Goal: Task Accomplishment & Management: Use online tool/utility

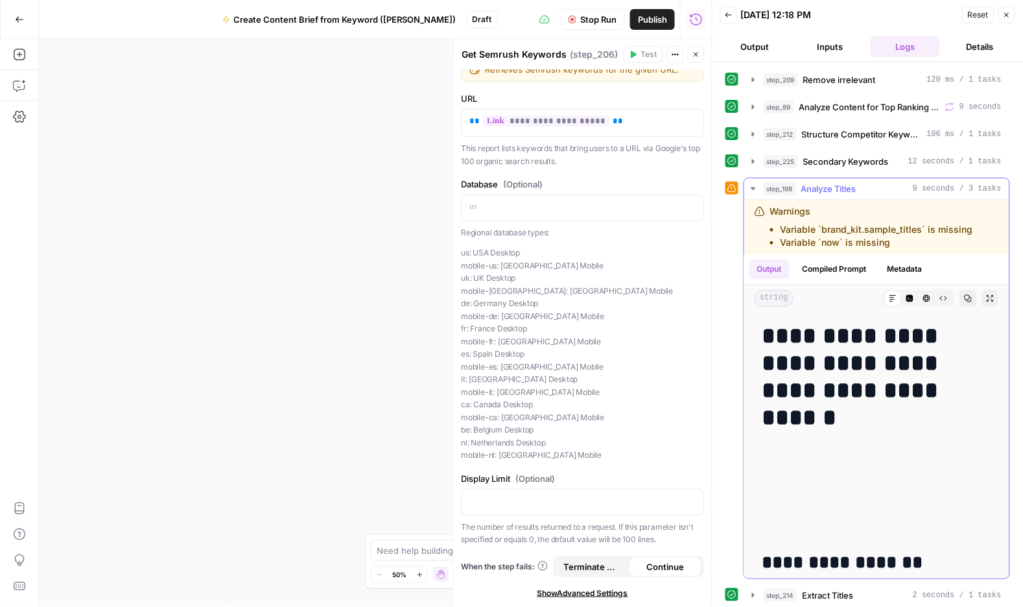
scroll to position [135, 0]
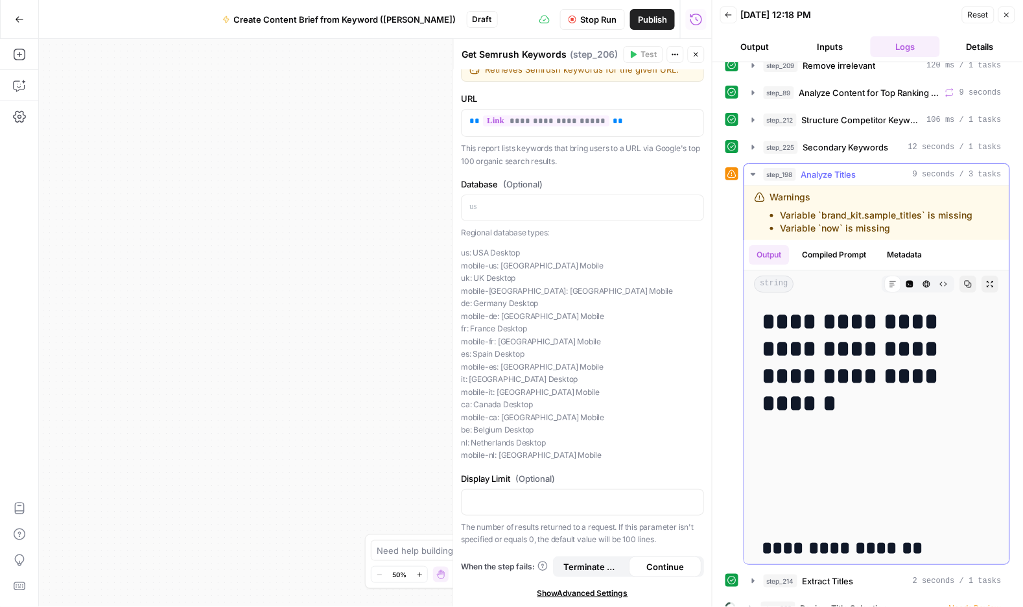
click at [755, 176] on icon "button" at bounding box center [753, 174] width 5 height 3
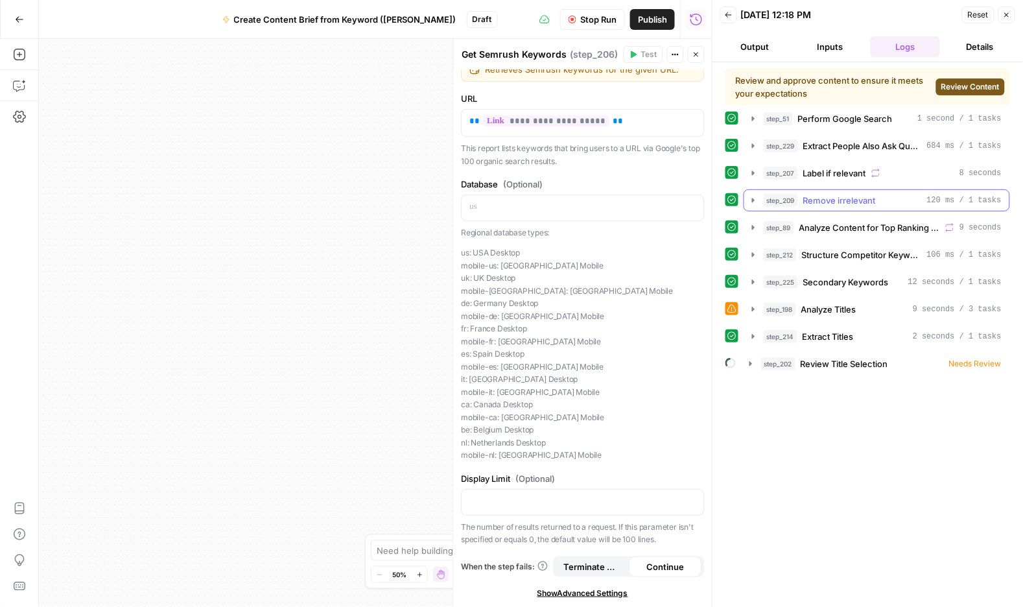
scroll to position [0, 0]
click at [758, 314] on icon "button" at bounding box center [753, 309] width 10 height 10
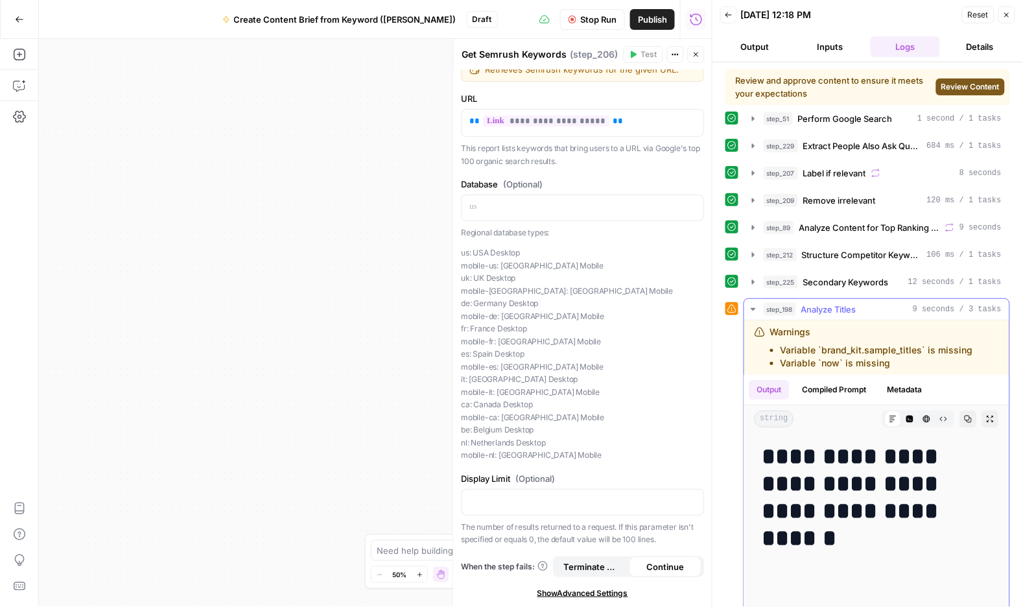
click at [755, 310] on icon "button" at bounding box center [753, 309] width 5 height 3
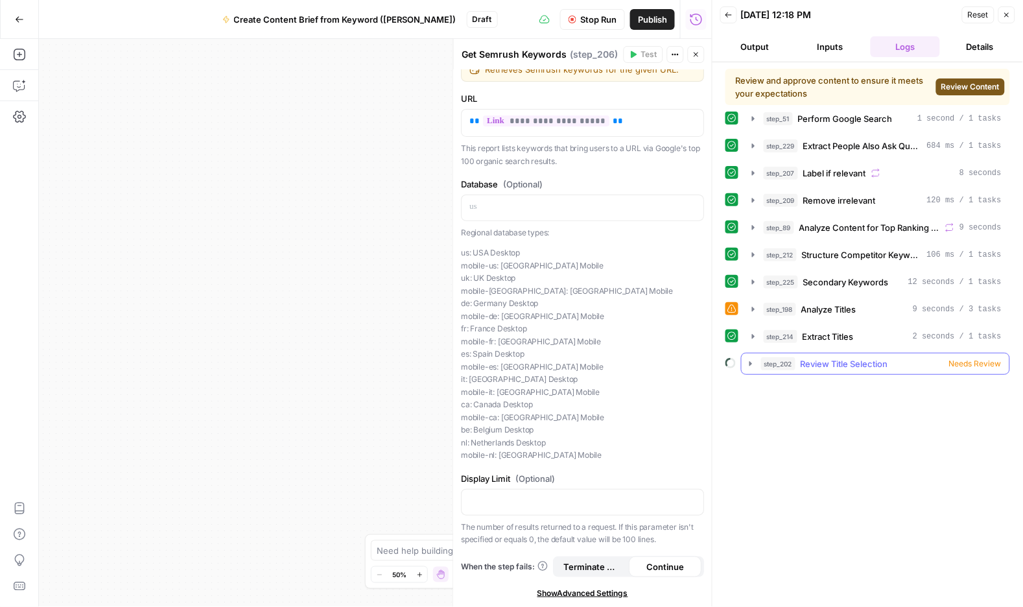
click at [832, 370] on span "Review Title Selection" at bounding box center [845, 363] width 88 height 13
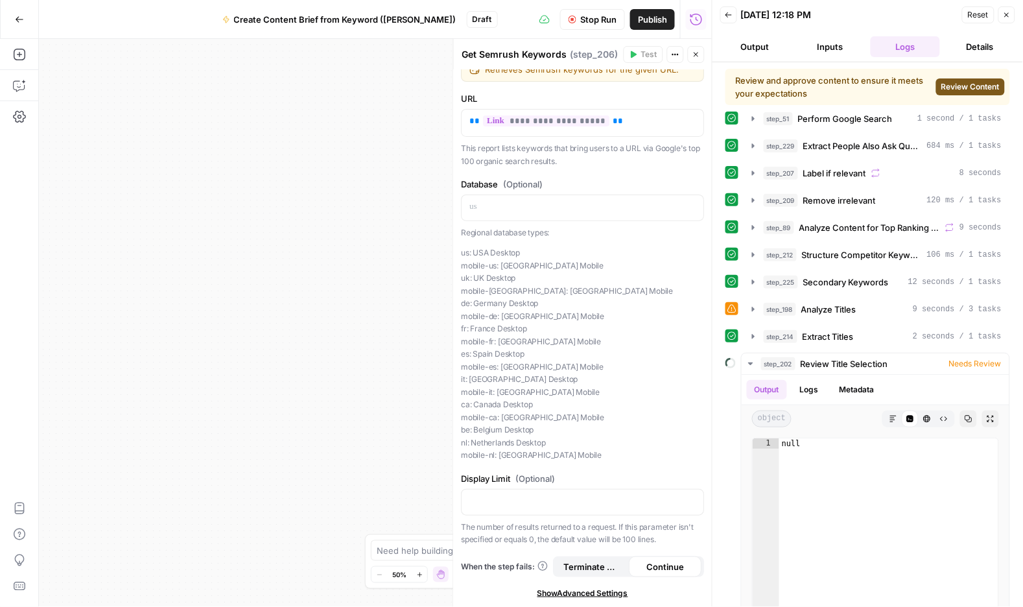
click at [941, 93] on span "Review Content" at bounding box center [970, 87] width 58 height 12
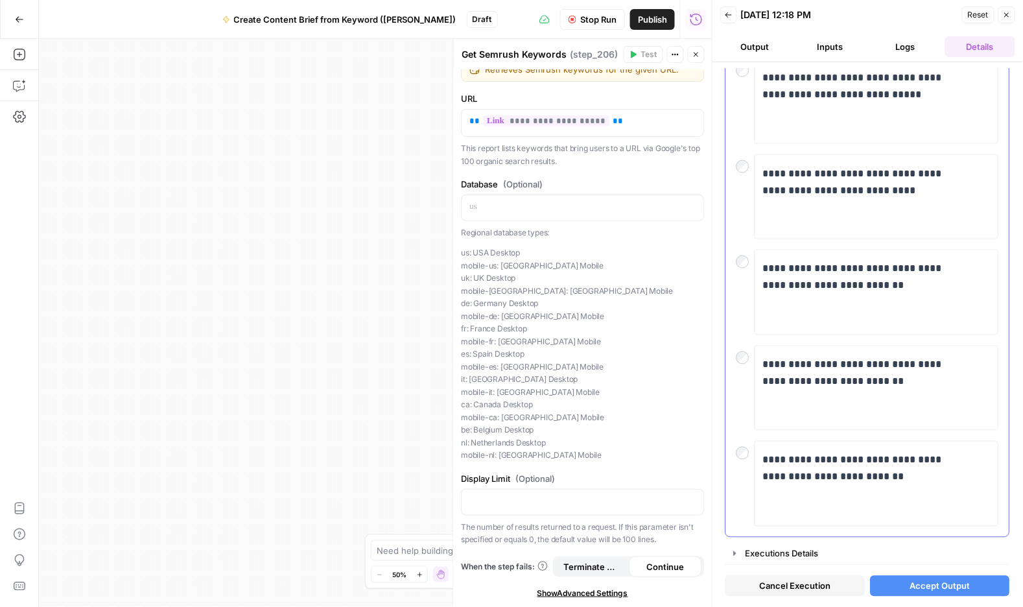
scroll to position [677, 0]
click at [934, 579] on span "Accept Output" at bounding box center [940, 585] width 60 height 13
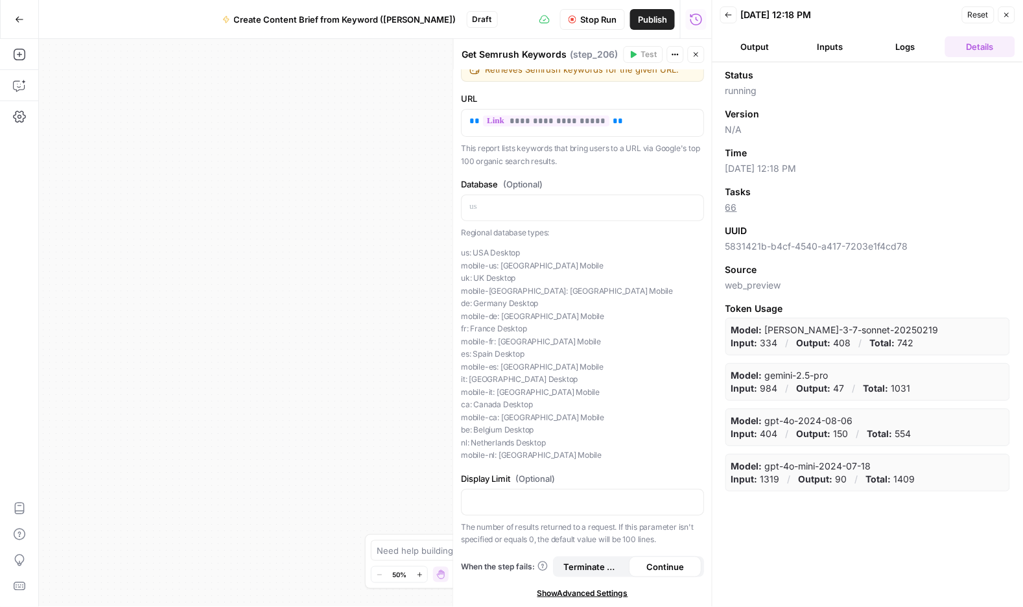
scroll to position [14, 0]
click at [729, 446] on div "Model: gpt-4o-2024-08-06 Input: 404 / Output: 150 / Total: 554" at bounding box center [867, 427] width 285 height 38
click at [762, 426] on strong "Model:" at bounding box center [746, 420] width 31 height 11
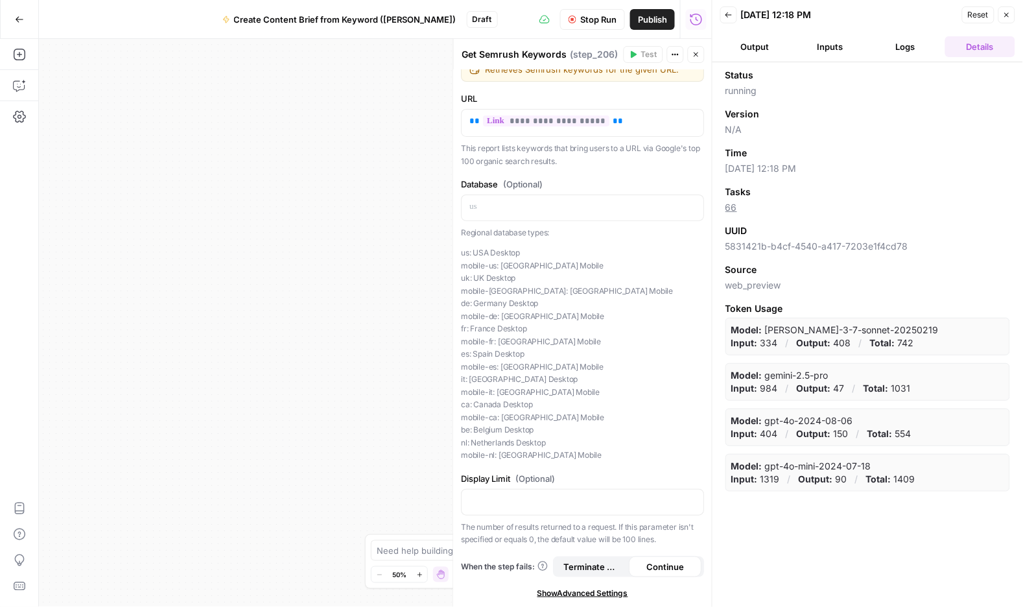
click at [607, 560] on span "Terminate Workflow" at bounding box center [593, 566] width 58 height 13
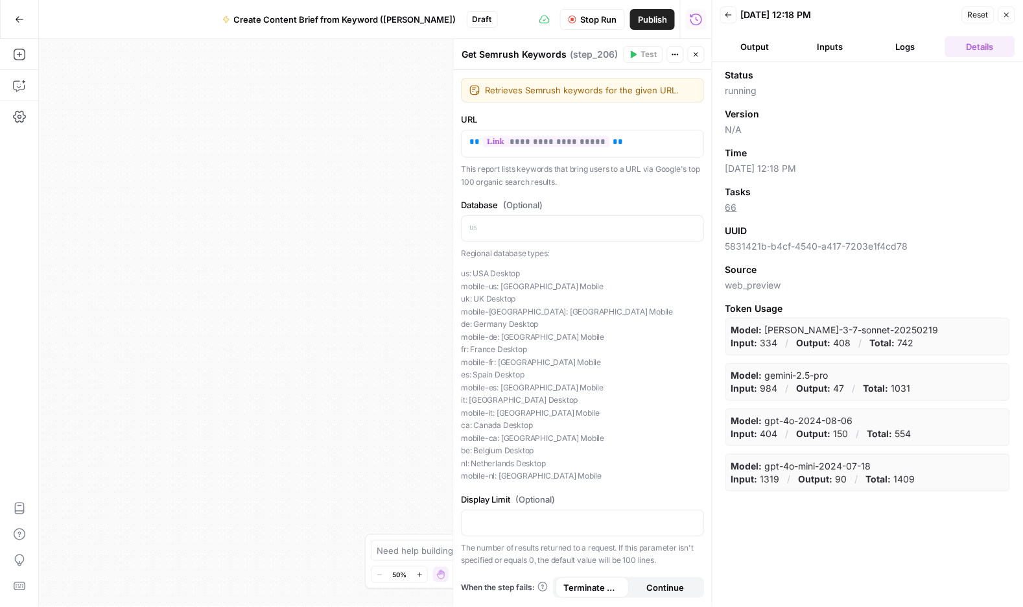
scroll to position [0, 0]
click at [913, 57] on button "Logs" at bounding box center [906, 46] width 70 height 21
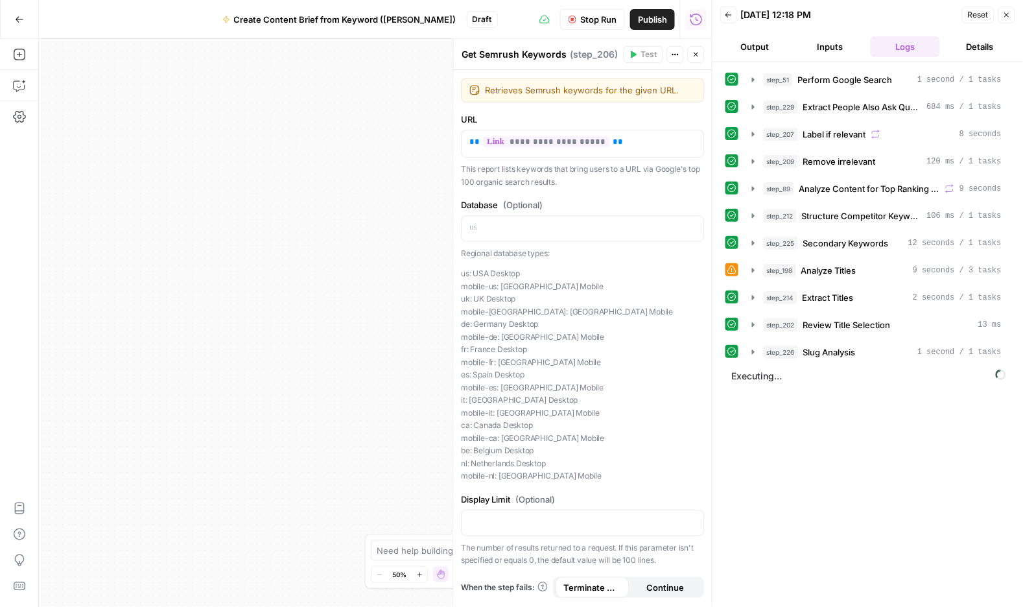
click at [762, 57] on button "Output" at bounding box center [755, 46] width 70 height 21
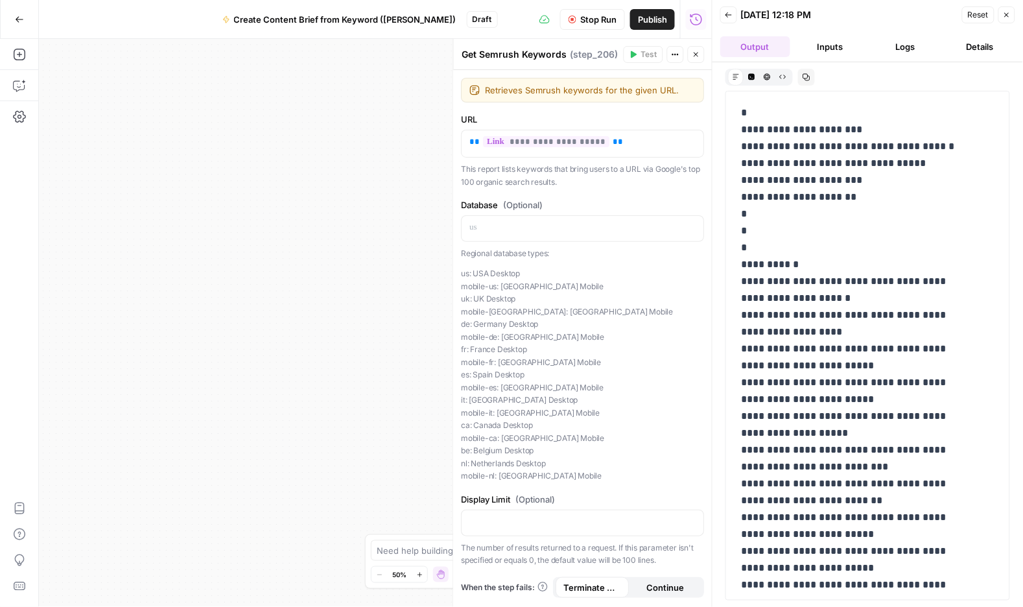
click at [1005, 19] on icon "button" at bounding box center [1007, 15] width 8 height 8
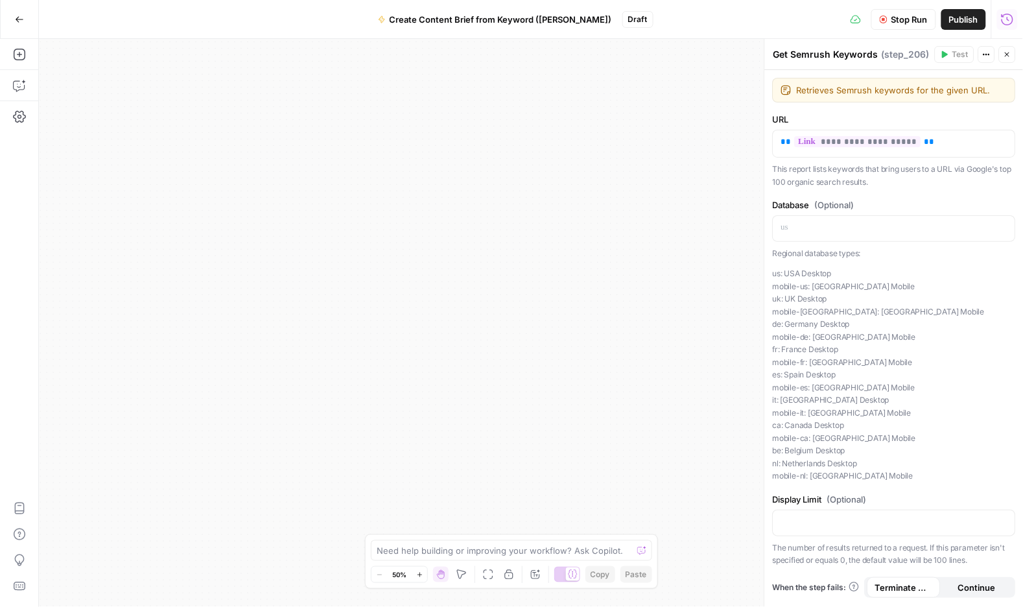
click at [618, 142] on div "Workflow Set Inputs Inputs Google Search Perform Google Search Step 51 Output E…" at bounding box center [531, 323] width 984 height 568
click at [1001, 23] on icon "button" at bounding box center [1007, 19] width 13 height 13
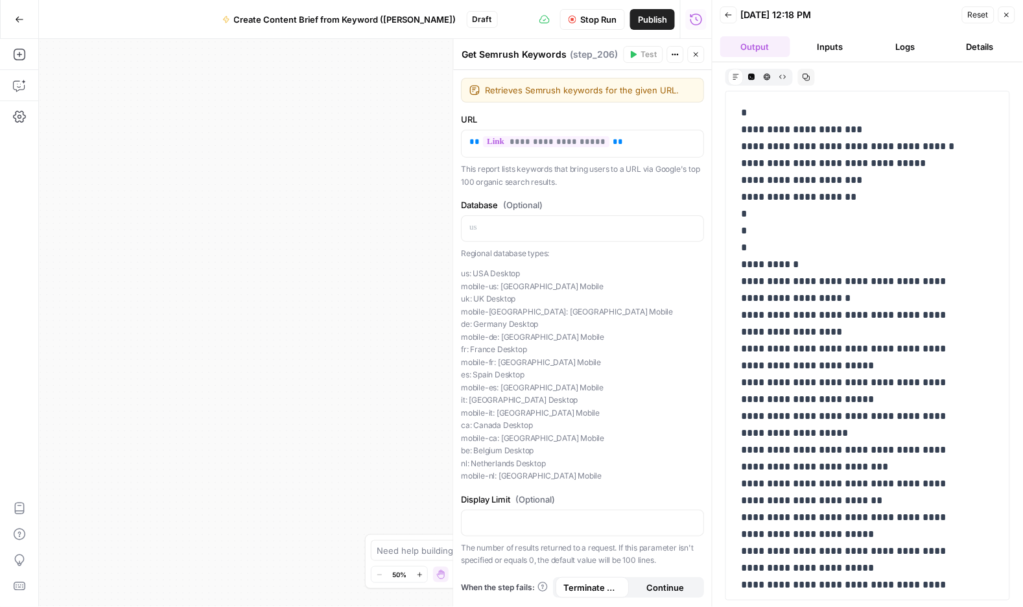
click at [693, 58] on icon "button" at bounding box center [696, 55] width 8 height 8
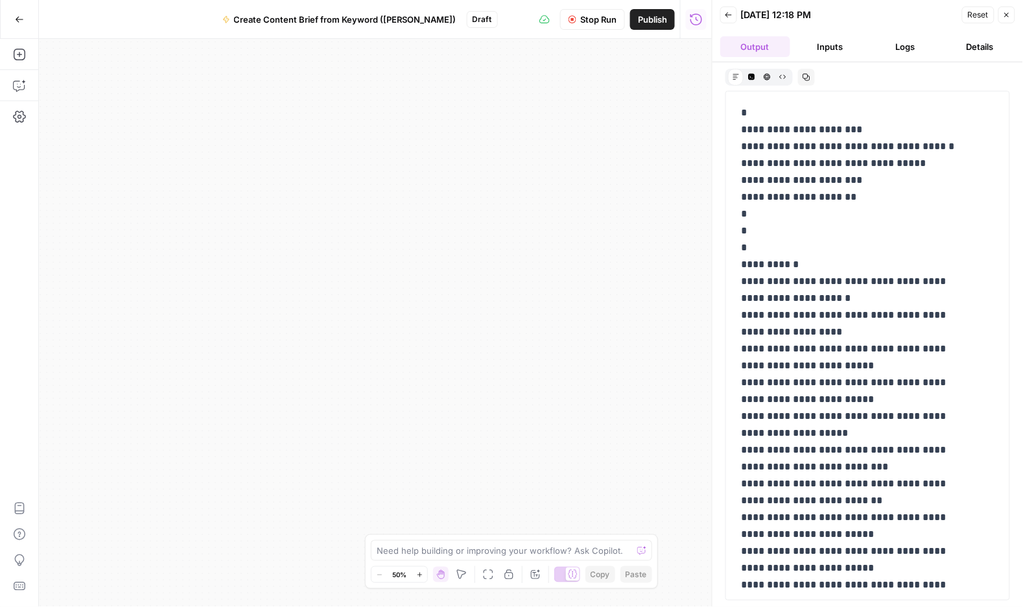
click at [834, 57] on button "Inputs" at bounding box center [830, 46] width 70 height 21
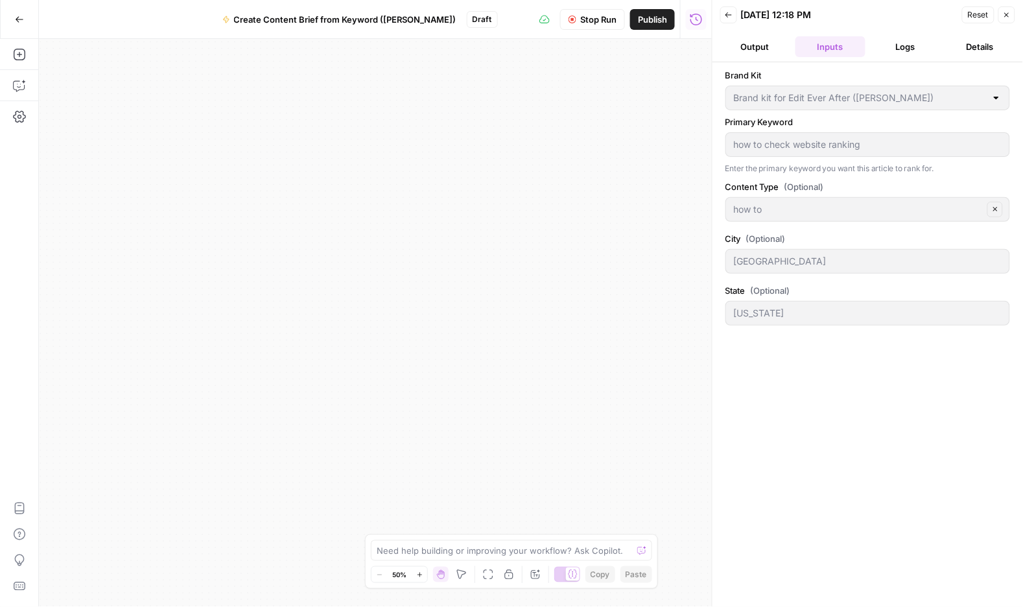
click at [913, 57] on button "Logs" at bounding box center [906, 46] width 70 height 21
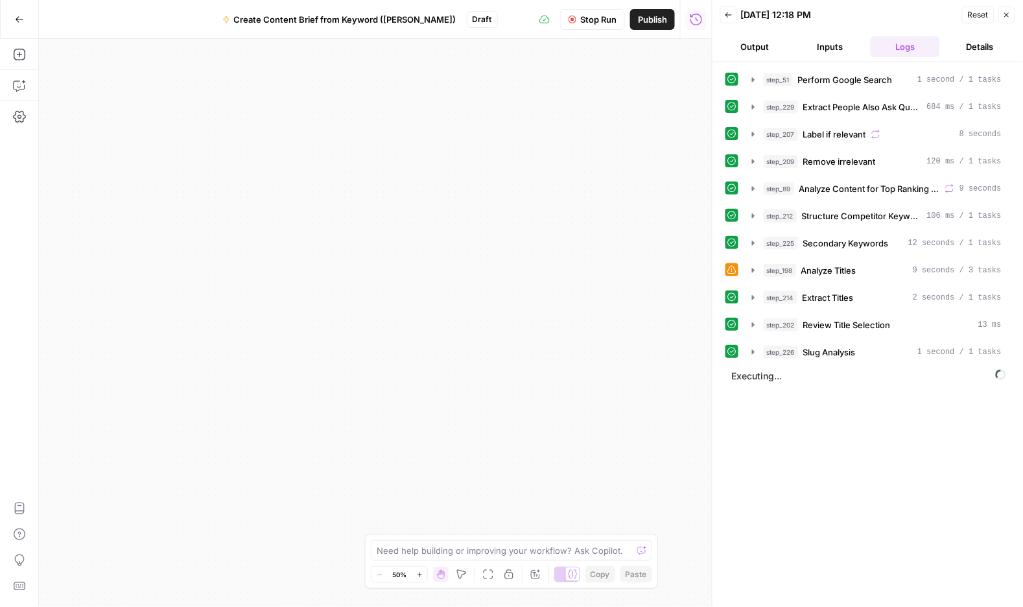
click at [738, 276] on div at bounding box center [731, 269] width 13 height 13
click at [774, 281] on button "step_198 Analyze Titles 9 seconds / 3 tasks" at bounding box center [876, 270] width 265 height 21
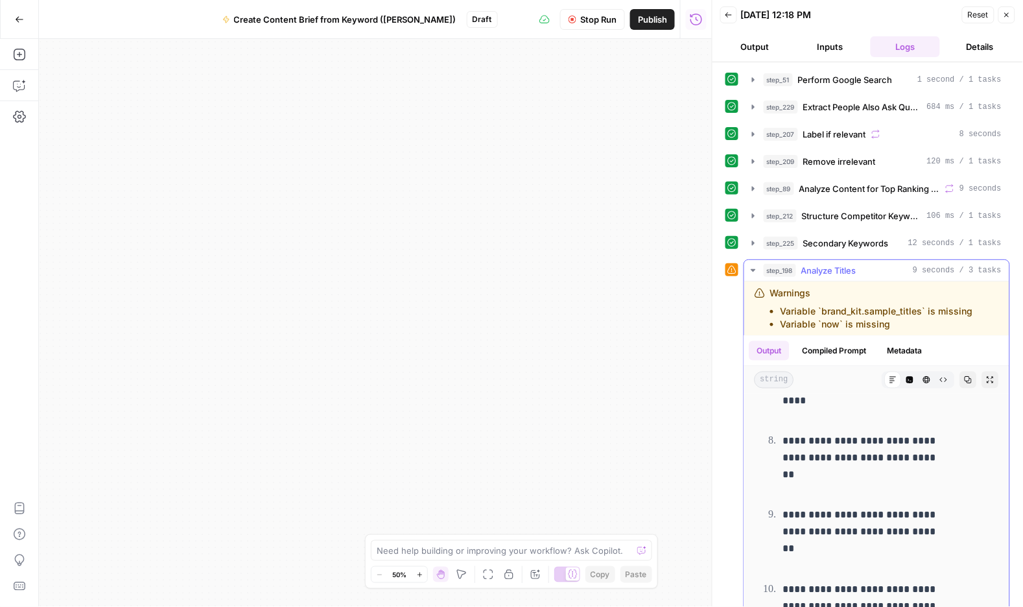
click at [755, 272] on icon "button" at bounding box center [753, 270] width 5 height 3
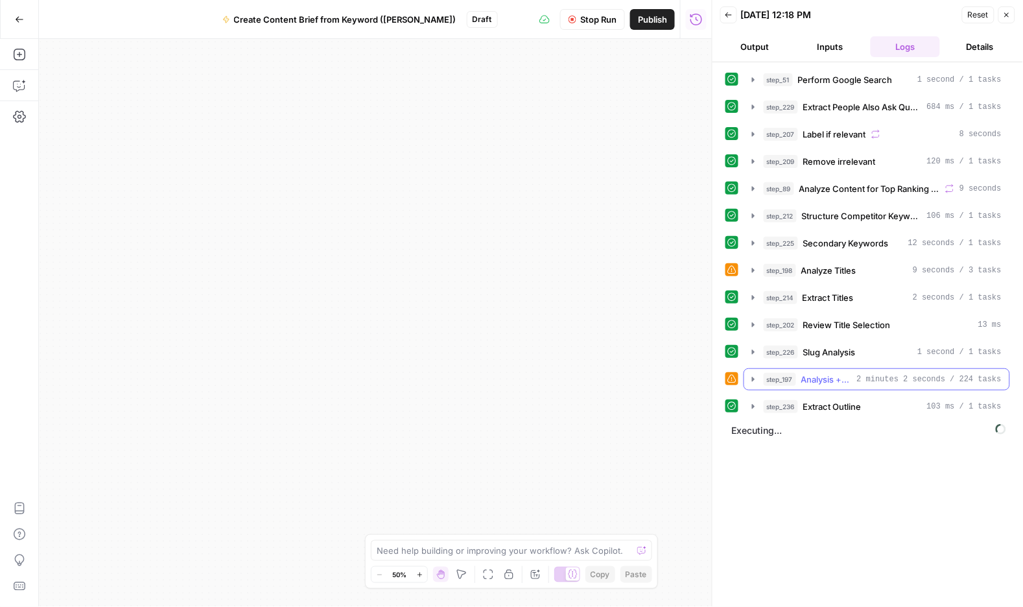
click at [758, 384] on icon "button" at bounding box center [753, 379] width 10 height 10
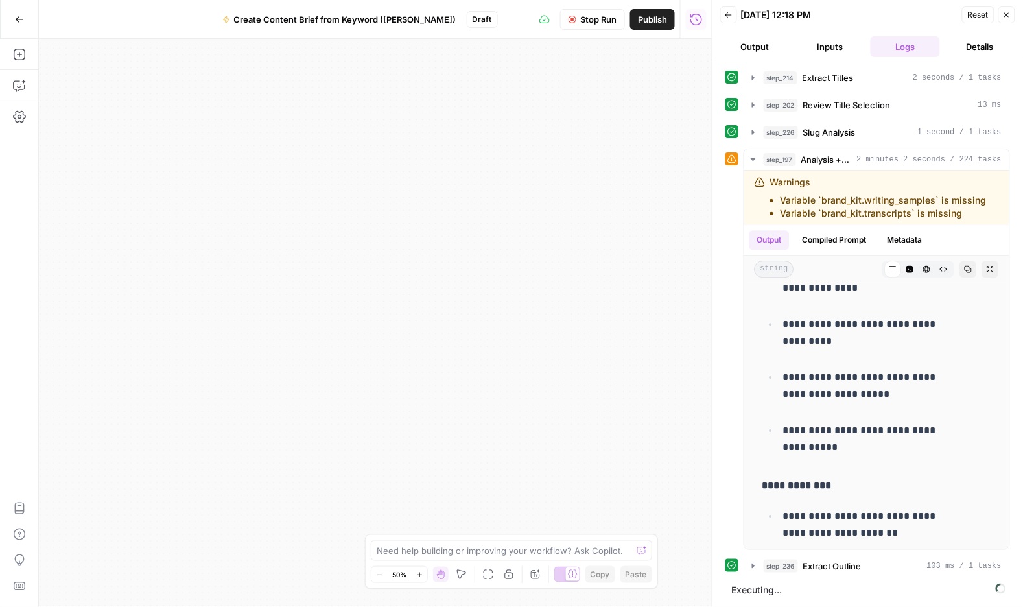
scroll to position [231, 0]
click at [758, 165] on icon "button" at bounding box center [753, 159] width 10 height 10
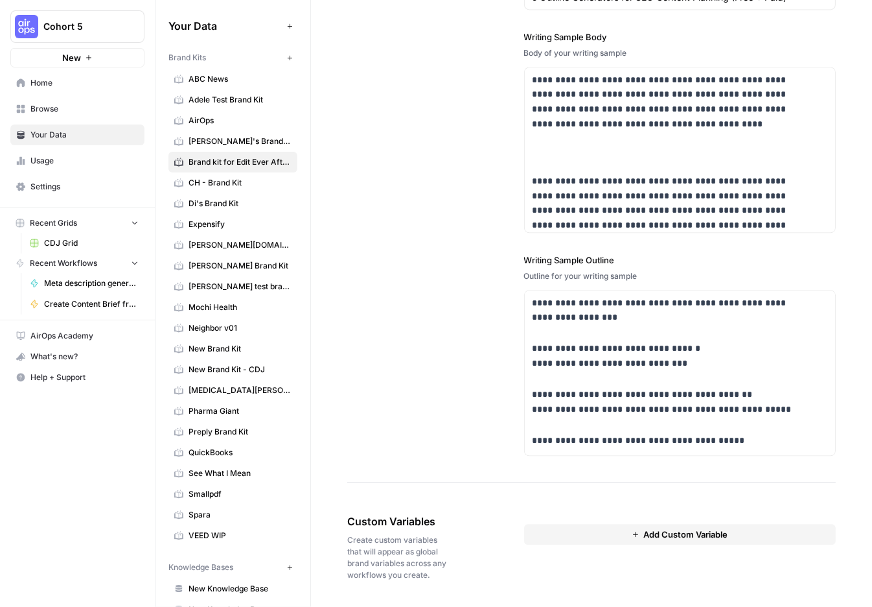
scroll to position [5, 0]
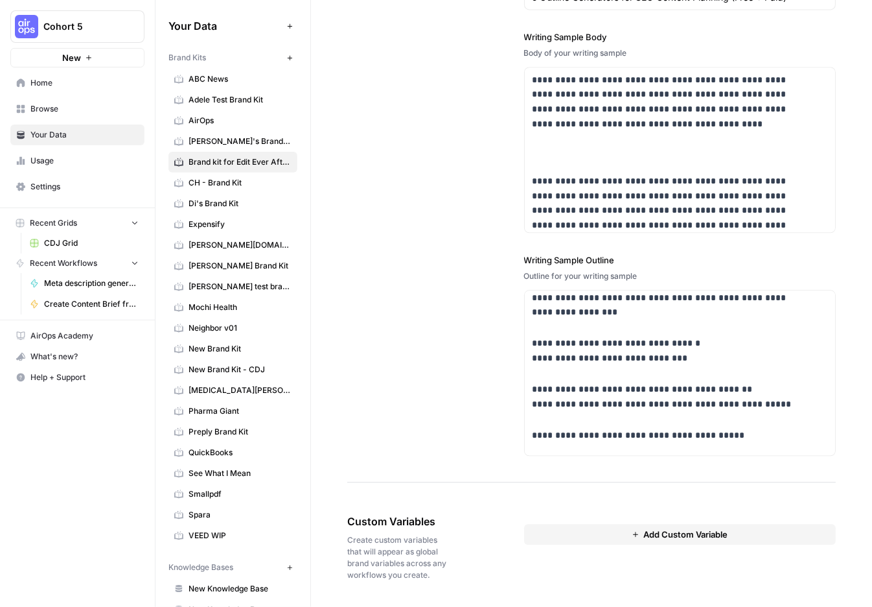
click at [698, 528] on span "Add Custom Variable" at bounding box center [686, 534] width 84 height 13
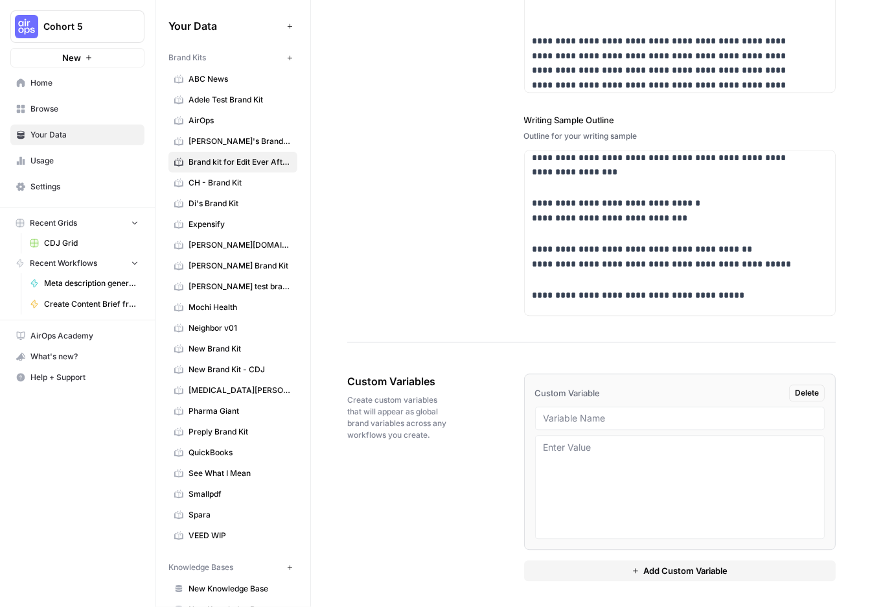
scroll to position [2625, 0]
click at [698, 424] on input "text" at bounding box center [681, 418] width 274 height 12
type input "b"
type input "sample titles"
click at [710, 467] on textarea at bounding box center [681, 487] width 274 height 92
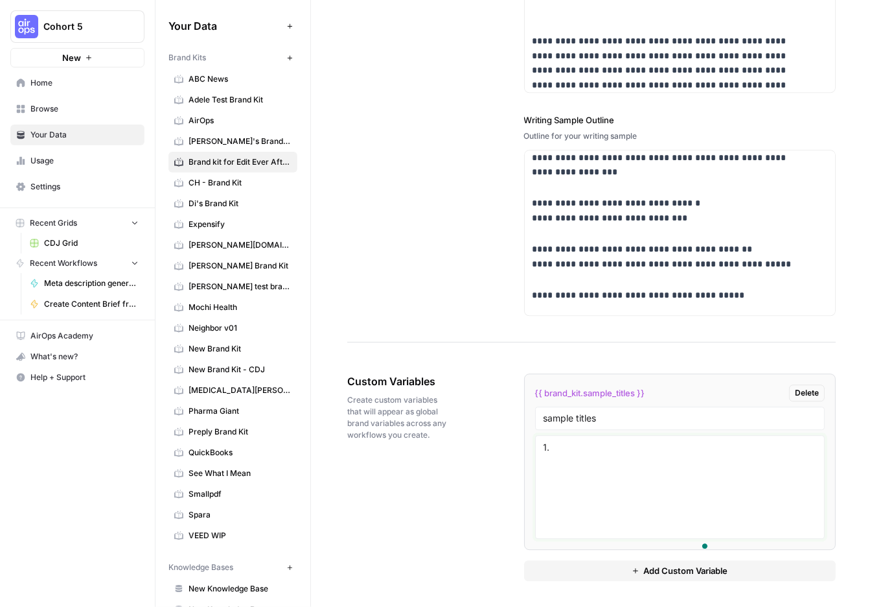
paste textarea ""The Content Manager’s Guide to Building a Scalable Content Production Process""
paste textarea "10 SEO Myths Debunked + Actionable Checklist for Lasting Results"
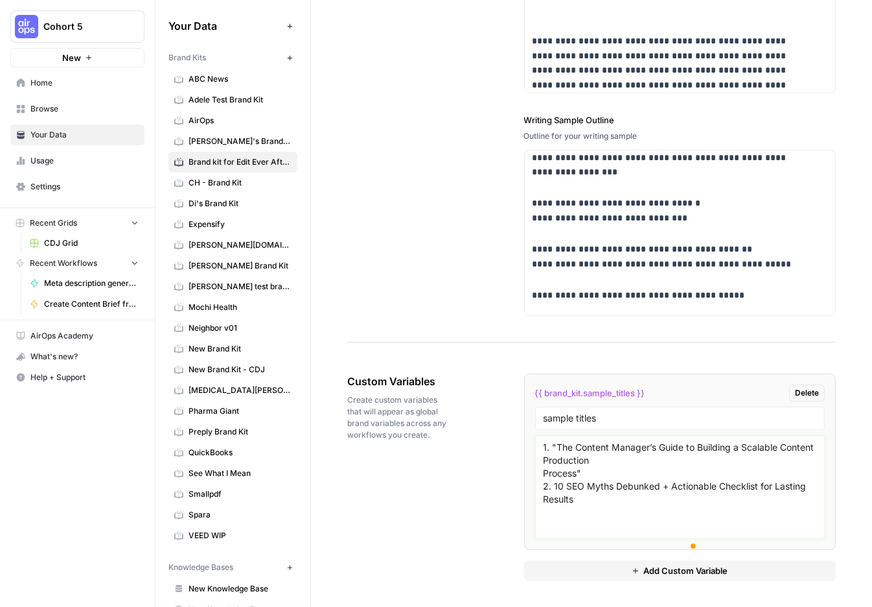
scroll to position [13, 0]
click at [685, 515] on textarea "1. "The Content Manager’s Guide to Building a Scalable Content Production Proce…" at bounding box center [681, 487] width 274 height 92
paste textarea "How SEO and Accessibility Boost Rankings With Inclusive Design"
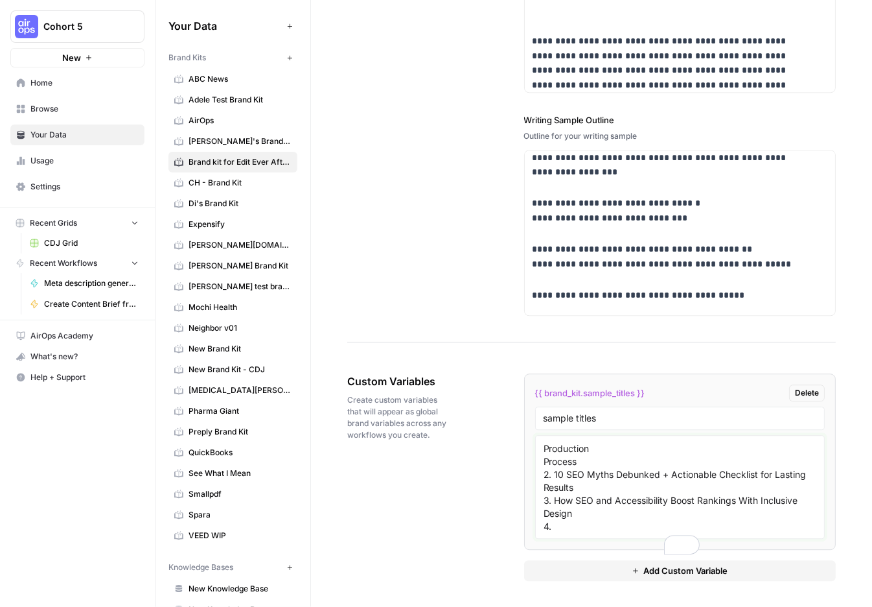
paste textarea "15 LinkedIn Profile Optimization Tips for Personal Branding"
type textarea "1. The Content Manager’s Guide to Building a Scalable Content Production Proces…"
